Goal: Task Accomplishment & Management: Complete application form

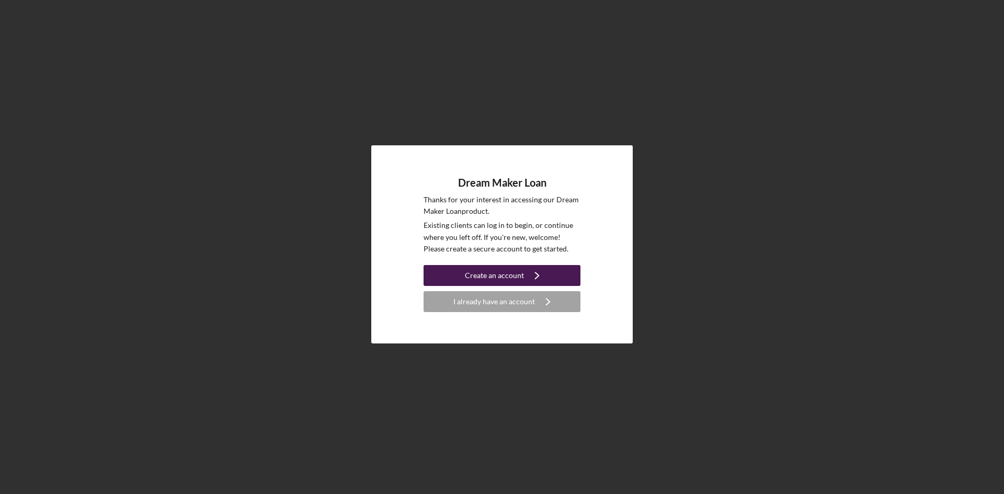
click at [495, 274] on div "Create an account" at bounding box center [494, 275] width 59 height 21
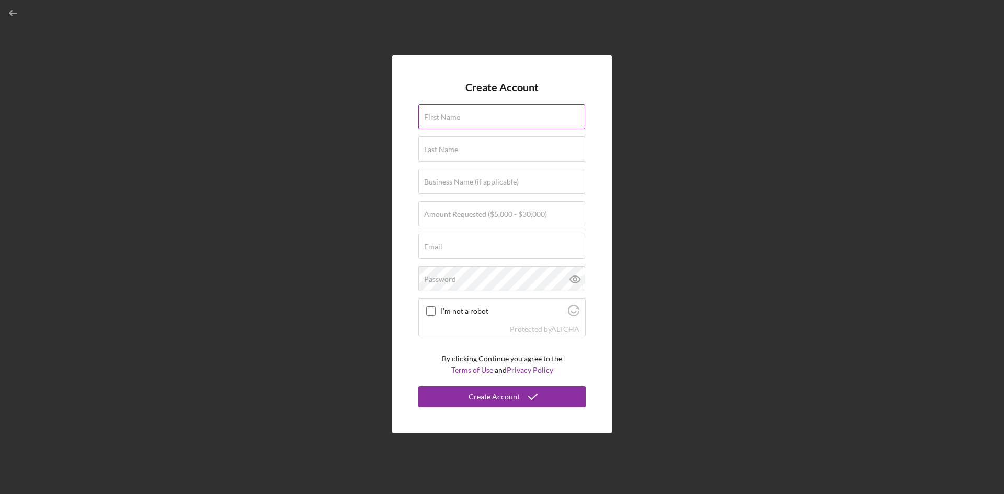
click at [451, 117] on label "First Name" at bounding box center [442, 117] width 36 height 8
click at [451, 117] on input "First Name" at bounding box center [501, 116] width 167 height 25
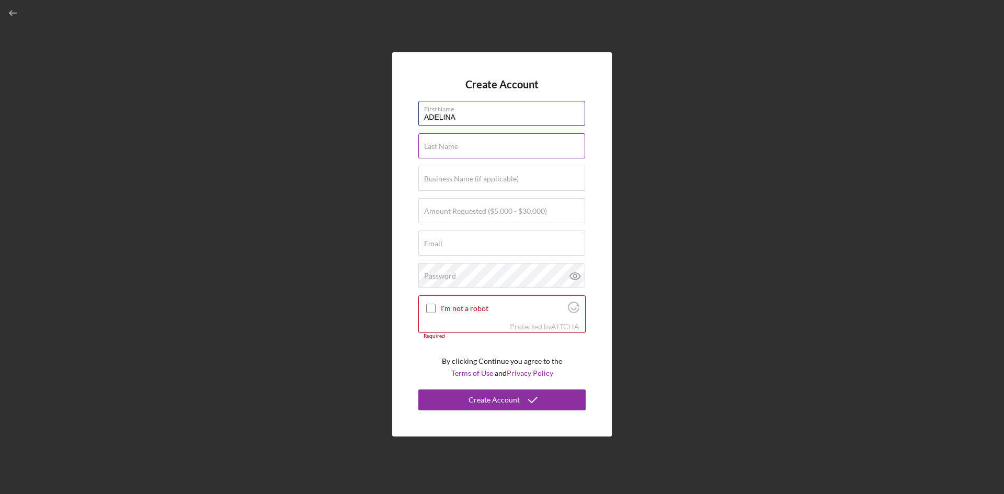
type input "ADELINA"
click at [440, 146] on label "Last Name" at bounding box center [441, 146] width 34 height 8
click at [440, 146] on input "Last Name" at bounding box center [501, 145] width 167 height 25
type input "[PERSON_NAME]"
click at [447, 180] on label "Business Name (if applicable)" at bounding box center [471, 179] width 95 height 8
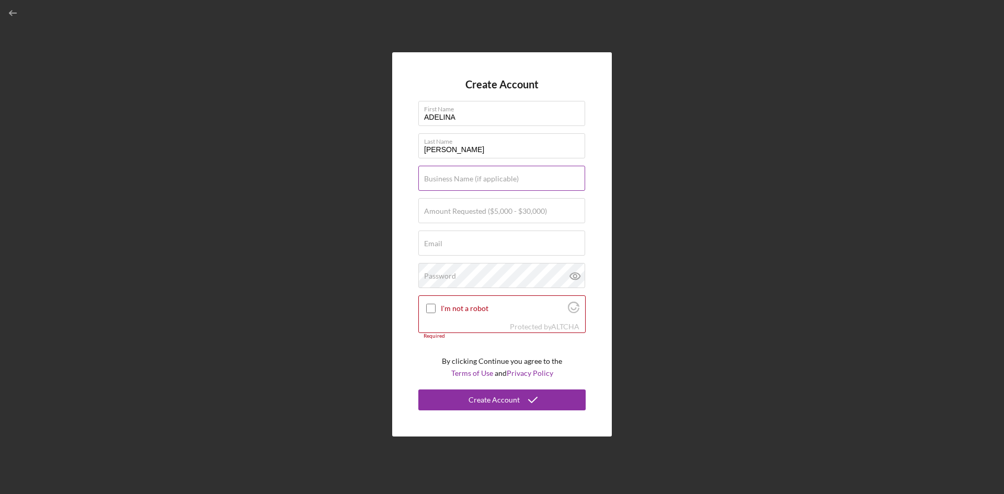
click at [447, 180] on input "Business Name (if applicable)" at bounding box center [501, 178] width 167 height 25
type input "NAHI'S CAKES LLC"
click at [479, 214] on label "Amount Requested ($5,000 - $30,000)" at bounding box center [485, 211] width 123 height 8
click at [479, 214] on input "Amount Requested ($5,000 - $30,000)" at bounding box center [501, 210] width 167 height 25
type input "$30,000"
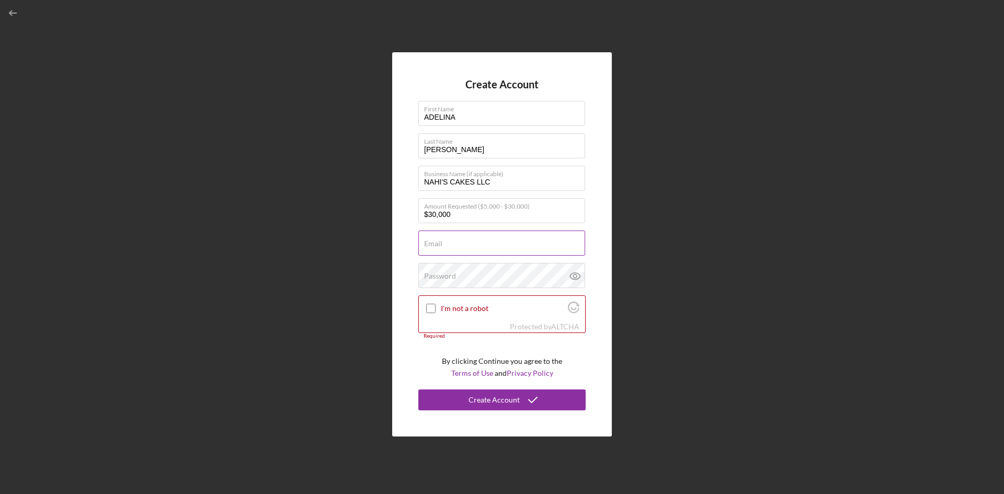
click at [455, 245] on input "Email" at bounding box center [501, 243] width 167 height 25
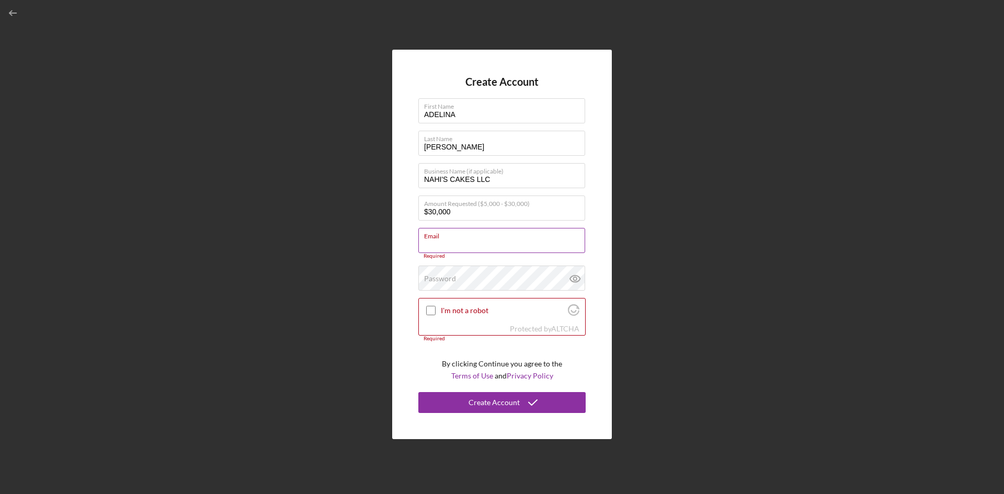
click at [469, 245] on input "Email" at bounding box center [501, 240] width 167 height 25
paste input "[URL][DOMAIN_NAME][DOMAIN_NAME]"
type input "[URL][DOMAIN_NAME][DOMAIN_NAME]"
drag, startPoint x: 572, startPoint y: 243, endPoint x: 400, endPoint y: 254, distance: 172.4
click at [400, 254] on div "Create Account First Name [PERSON_NAME] Last Name [PERSON_NAME] Business Name (…" at bounding box center [502, 245] width 220 height 390
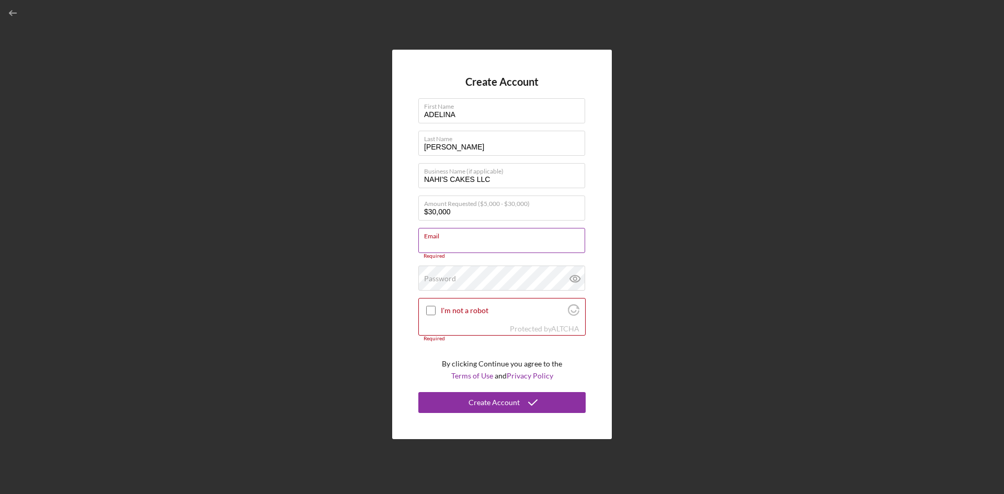
click at [443, 246] on input "Email" at bounding box center [501, 240] width 167 height 25
paste input "[URL][DOMAIN_NAME][DOMAIN_NAME]"
type input "[URL][DOMAIN_NAME][DOMAIN_NAME]"
drag, startPoint x: 578, startPoint y: 245, endPoint x: 372, endPoint y: 245, distance: 206.0
click at [372, 245] on div "Create Account First Name [PERSON_NAME] Last Name [PERSON_NAME] Business Name (…" at bounding box center [502, 244] width 994 height 489
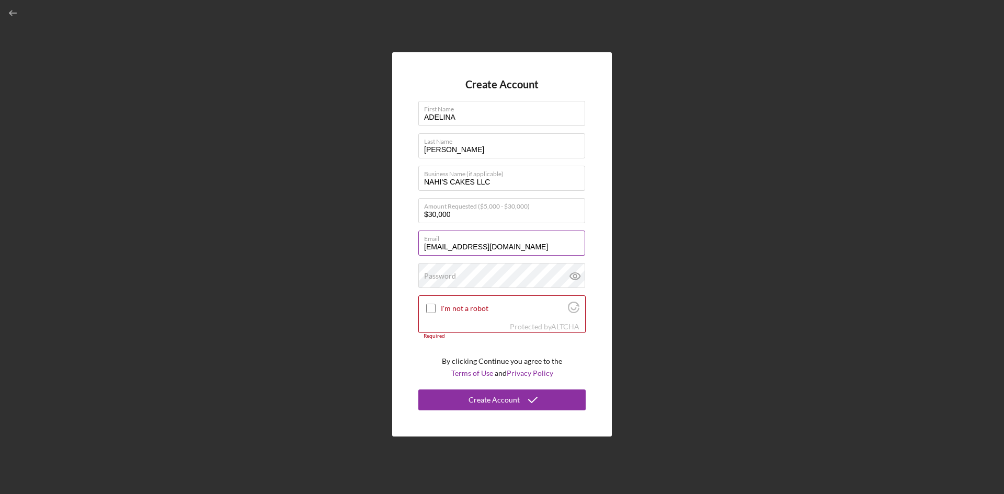
click at [456, 247] on input "[EMAIL_ADDRESS][DOMAIN_NAME]" at bounding box center [501, 243] width 167 height 25
click at [456, 248] on input "[EMAIL_ADDRESS][DOMAIN_NAME]" at bounding box center [501, 243] width 167 height 25
type input "[EMAIL_ADDRESS][DOMAIN_NAME]"
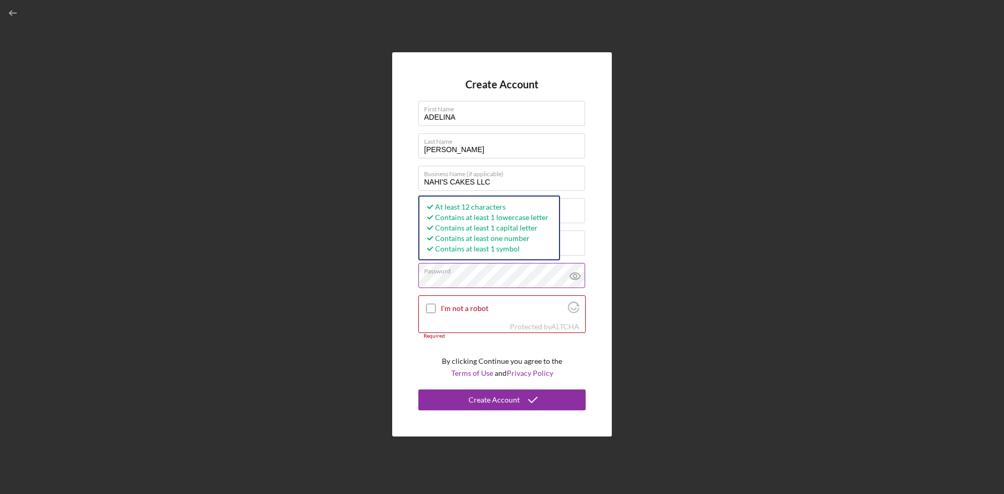
click at [576, 277] on icon at bounding box center [574, 276] width 3 height 3
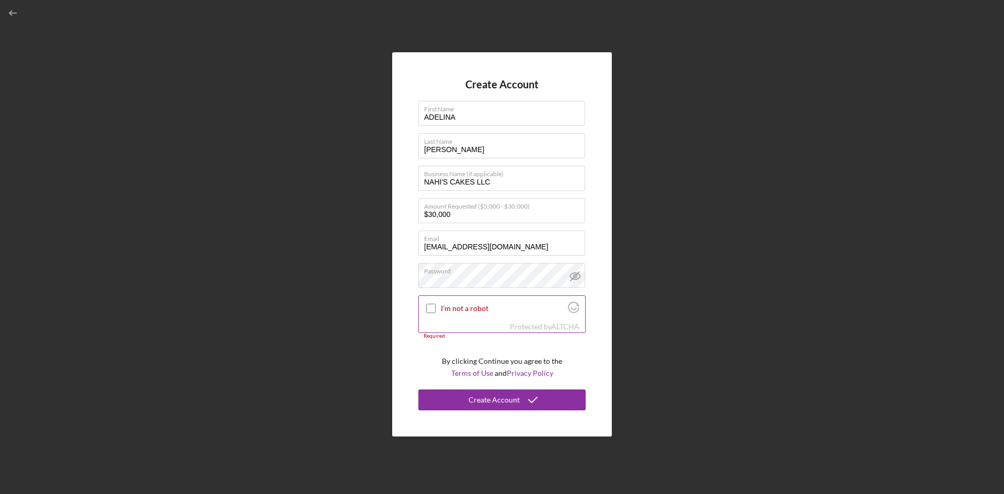
click at [428, 304] on input "I'm not a robot" at bounding box center [430, 308] width 9 height 9
checkbox input "true"
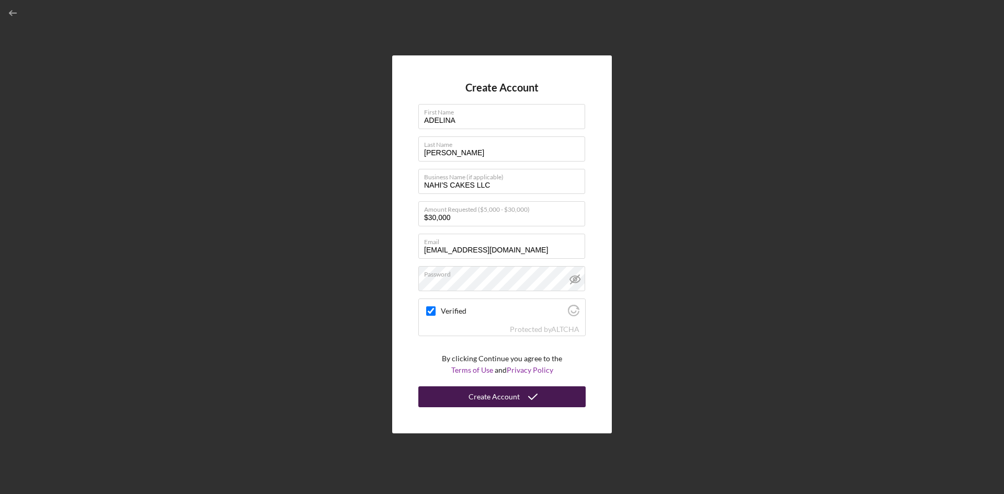
click at [492, 402] on div "Create Account" at bounding box center [494, 396] width 51 height 21
